Goal: Task Accomplishment & Management: Complete application form

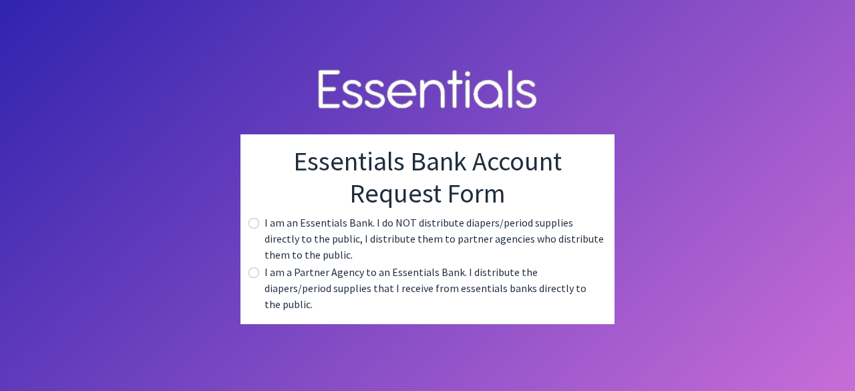
click at [279, 236] on label "I am an Essentials Bank. I do NOT distribute diapers/period supplies directly t…" at bounding box center [434, 238] width 339 height 48
click at [249, 228] on input "radio" at bounding box center [253, 223] width 11 height 11
radio input "true"
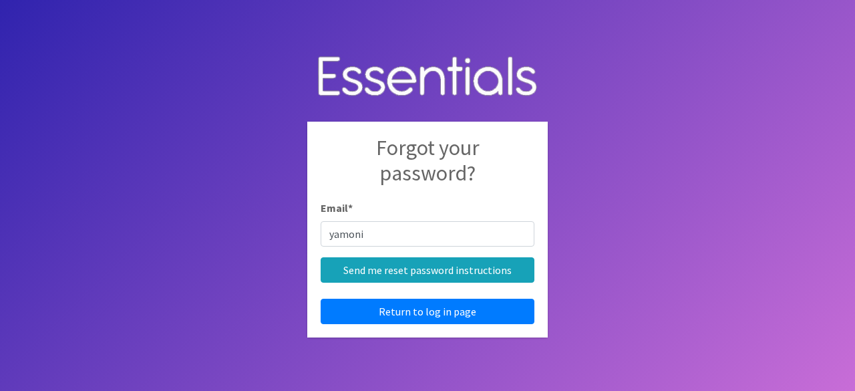
type input "yamoni@jaxdiaperbank.org"
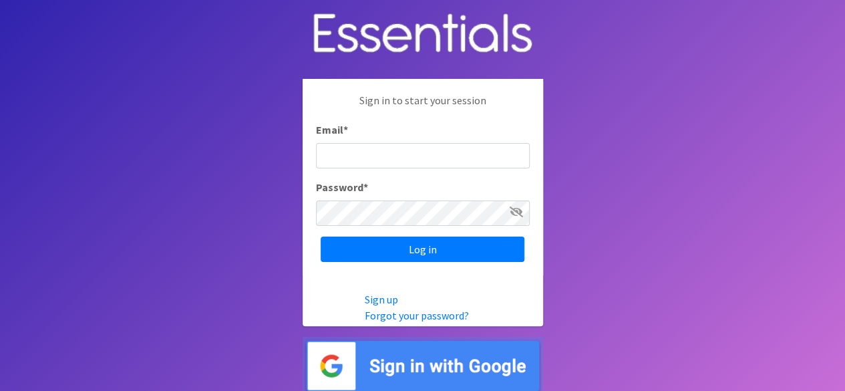
scroll to position [3, 0]
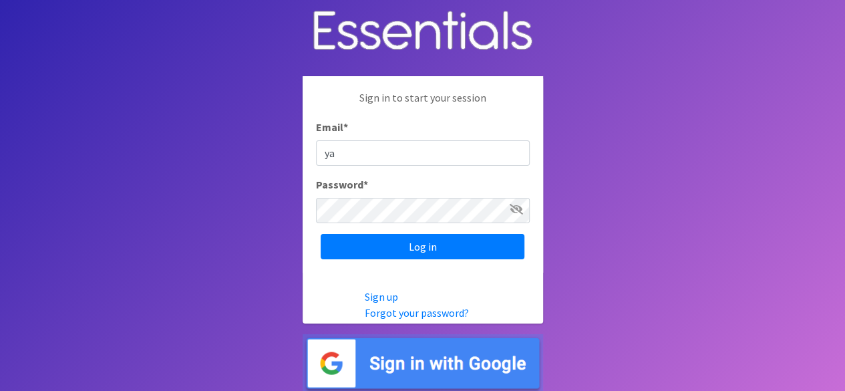
type input "yamoni@jaxdiaperbank.org"
click at [321, 234] on input "Log in" at bounding box center [423, 246] width 204 height 25
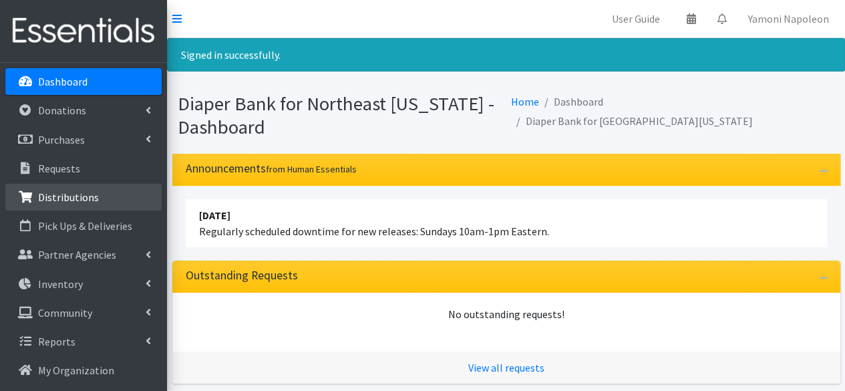
click at [79, 191] on p "Distributions" at bounding box center [68, 196] width 61 height 13
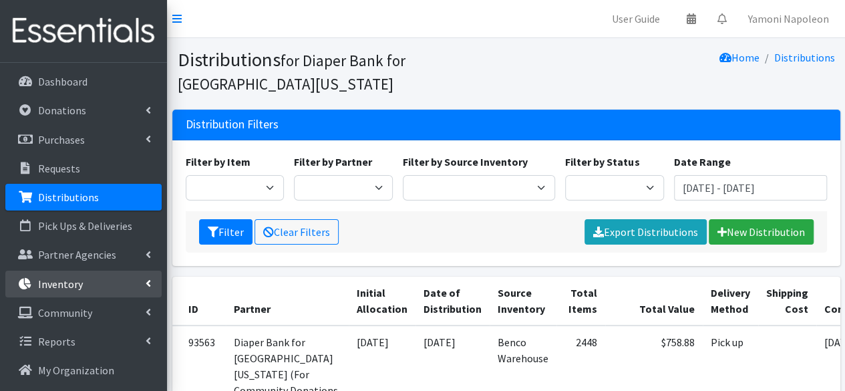
click at [88, 289] on link "Inventory" at bounding box center [83, 284] width 156 height 27
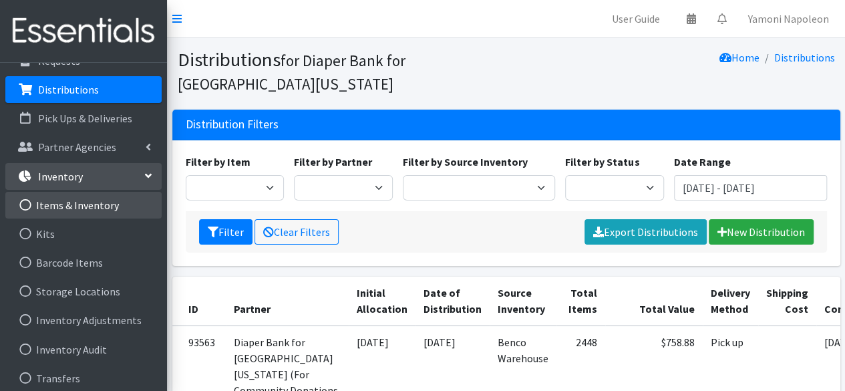
scroll to position [109, 0]
click at [77, 201] on link "Items & Inventory" at bounding box center [83, 203] width 156 height 27
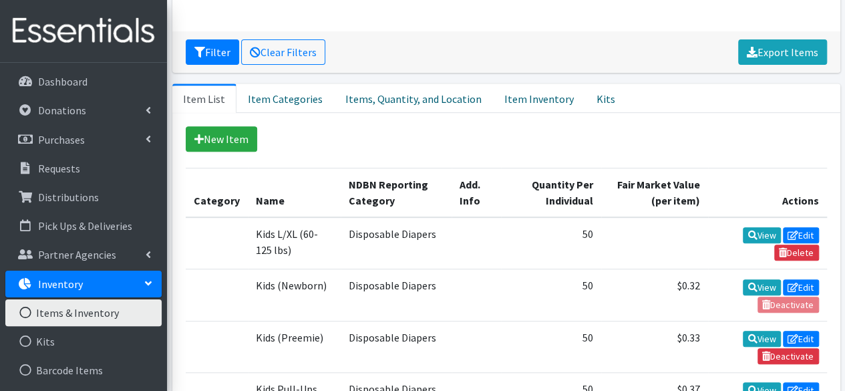
scroll to position [242, 0]
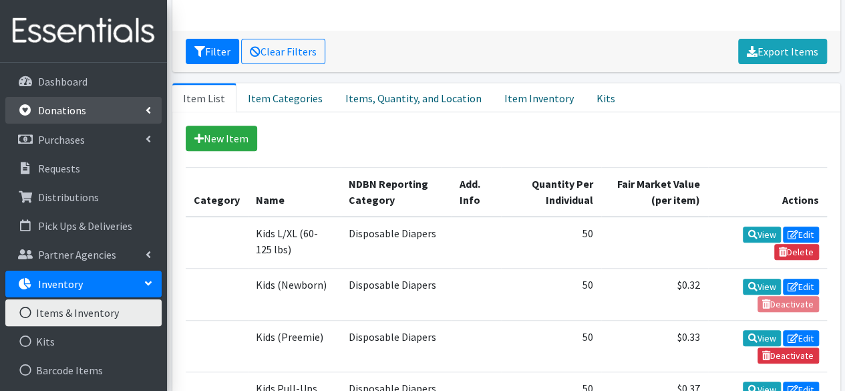
click at [69, 114] on p "Donations" at bounding box center [62, 110] width 48 height 13
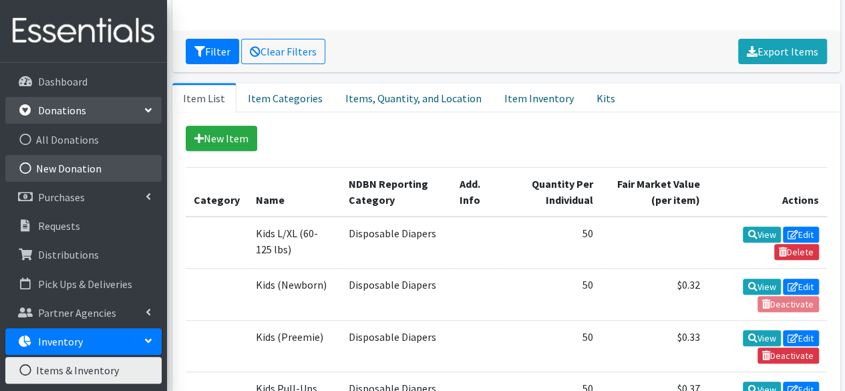
click at [79, 176] on link "New Donation" at bounding box center [83, 168] width 156 height 27
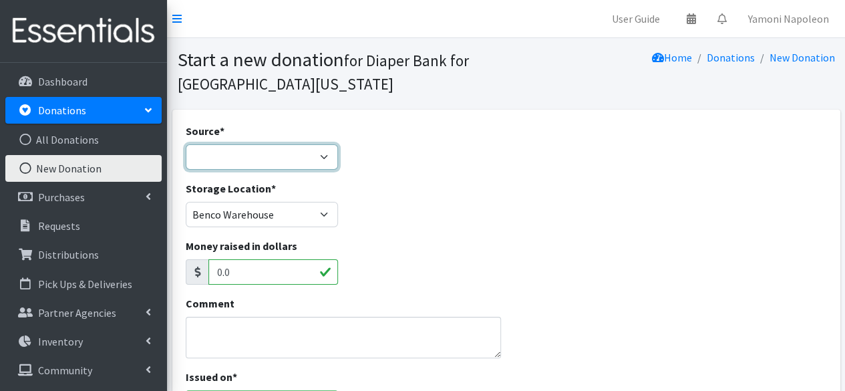
click at [314, 156] on select "Product Drive Manufacturer Donation Site Misc. Donation" at bounding box center [262, 156] width 153 height 25
select select "Misc. Donation"
click at [186, 144] on select "Product Drive Manufacturer Donation Site Misc. Donation" at bounding box center [262, 156] width 153 height 25
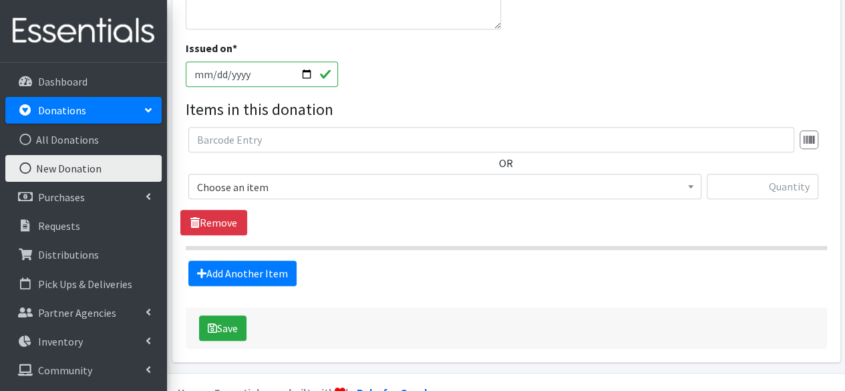
scroll to position [329, 0]
click at [362, 198] on span "Choose an item Kids L/XL (60-125 lbs) Kids (Newborn) Kids (Preemie) Kids Pull-U…" at bounding box center [444, 191] width 513 height 36
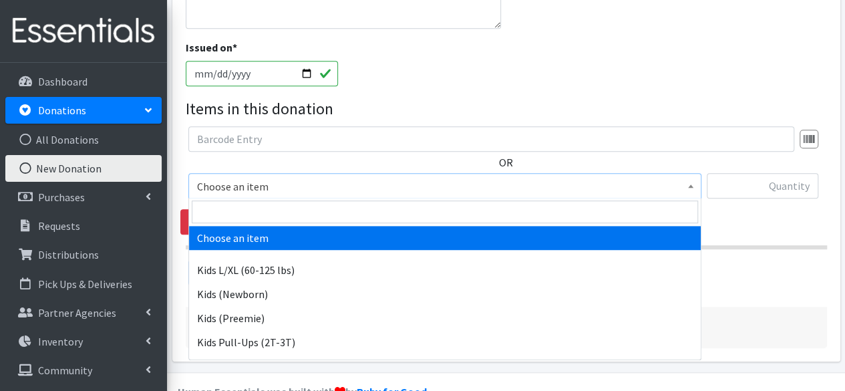
click at [360, 192] on span "Choose an item" at bounding box center [445, 186] width 496 height 19
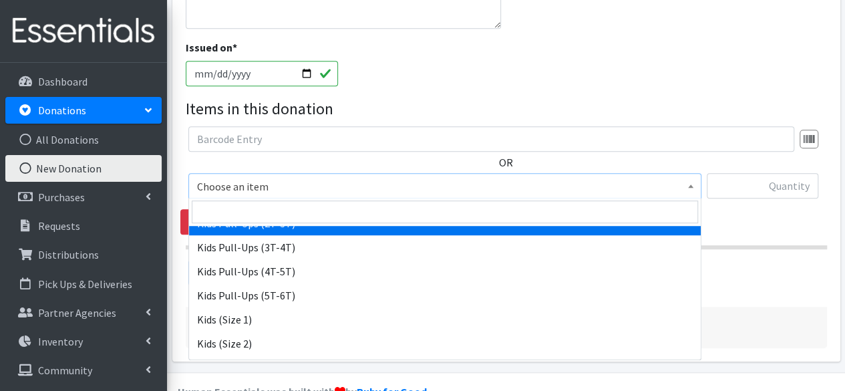
scroll to position [127, 0]
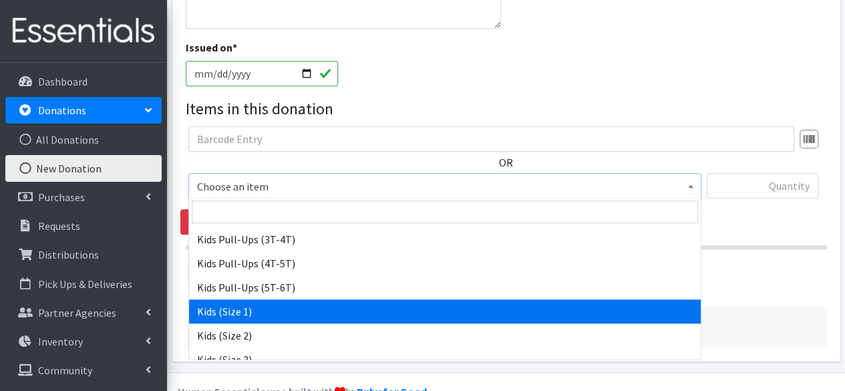
select select "4130"
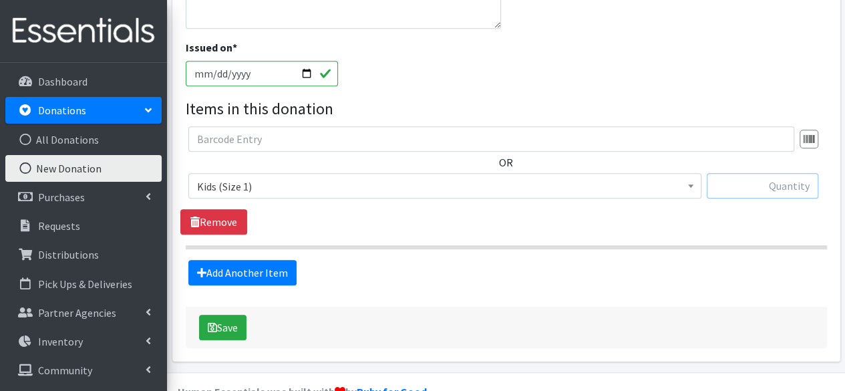
click at [736, 189] on input "text" at bounding box center [763, 185] width 112 height 25
type input "210"
click at [233, 332] on button "Save" at bounding box center [222, 327] width 47 height 25
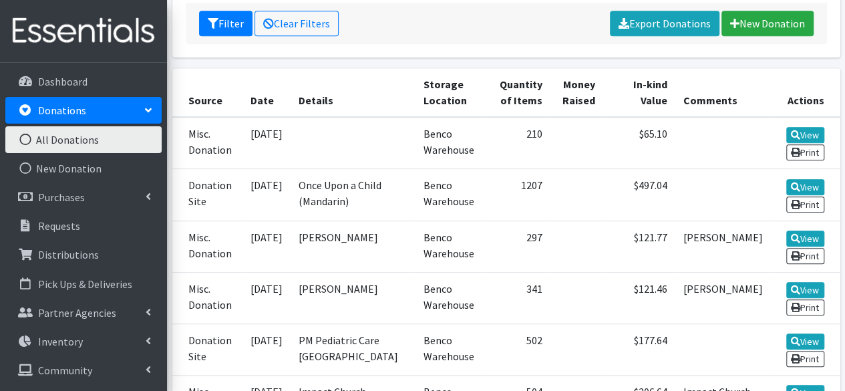
scroll to position [325, 0]
